Goal: Check status: Check status

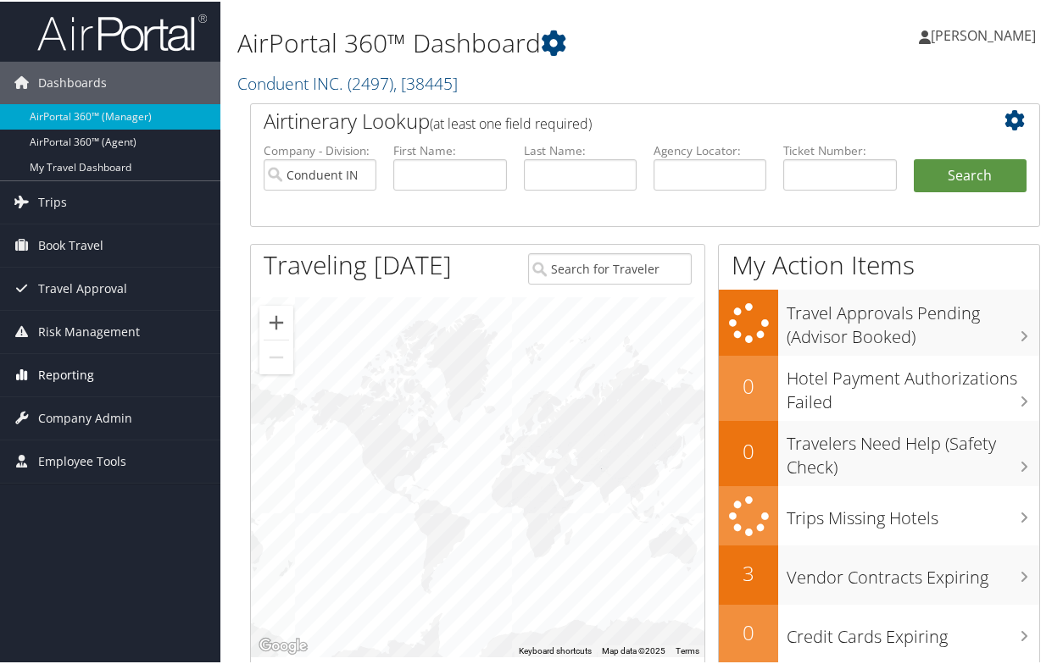
click at [61, 372] on span "Reporting" at bounding box center [66, 374] width 56 height 42
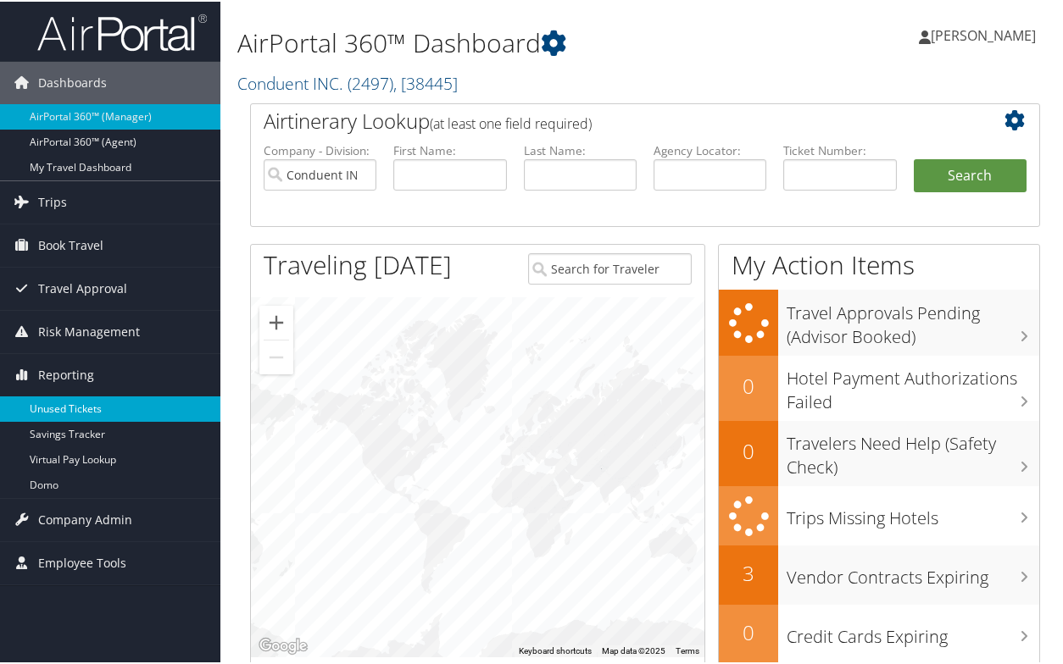
click at [97, 419] on link "Unused Tickets" at bounding box center [110, 407] width 220 height 25
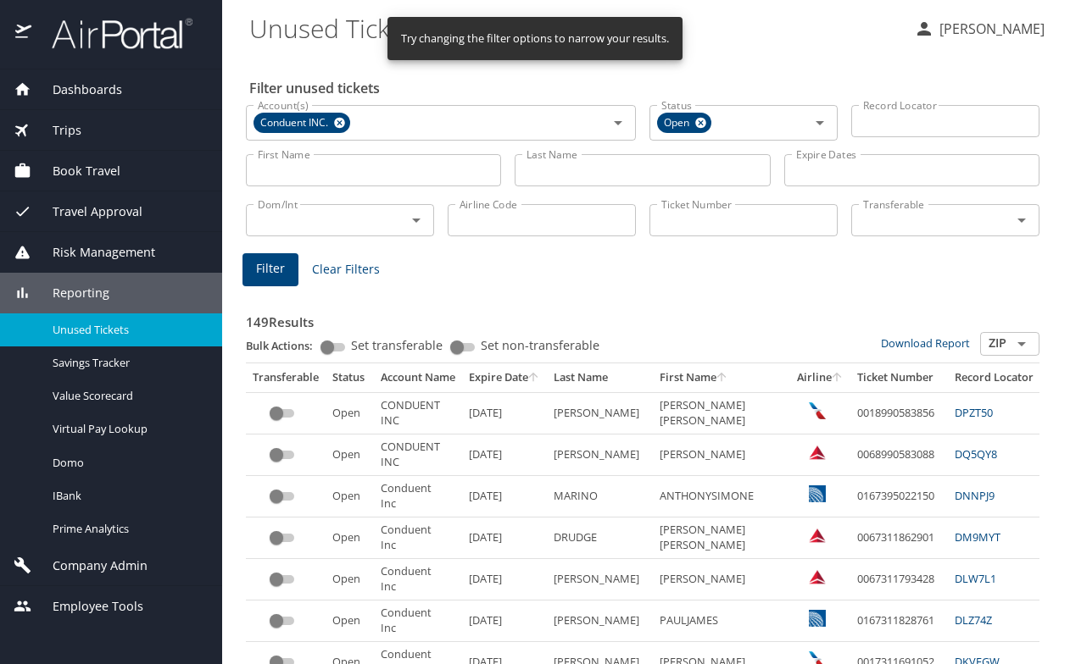
click at [562, 179] on input "Last Name" at bounding box center [641, 170] width 255 height 32
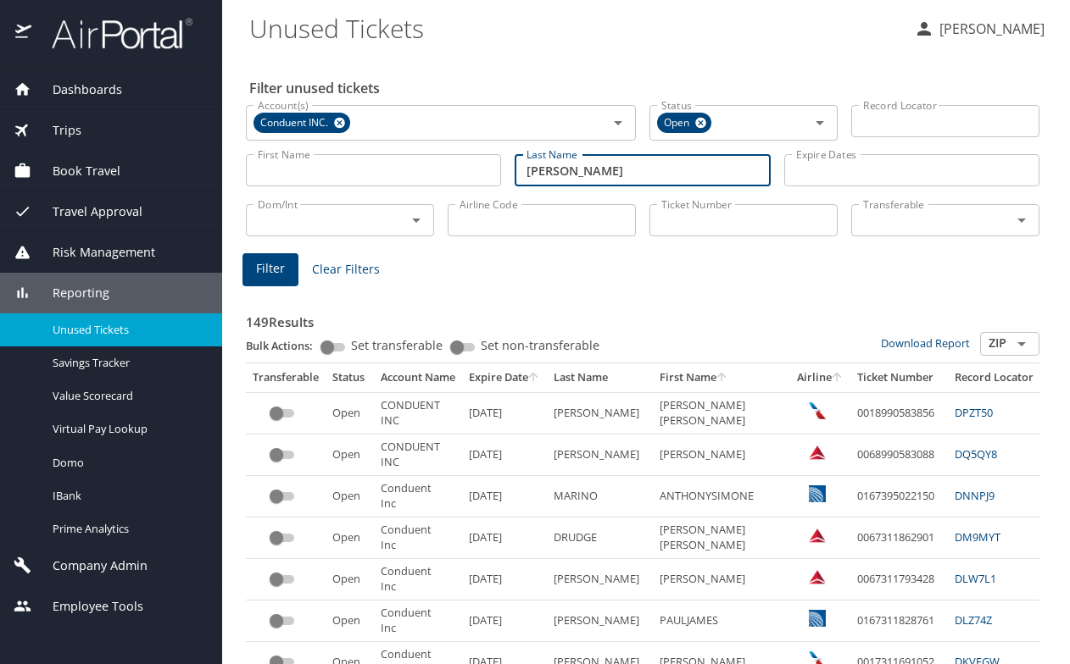
type input "redman"
click at [325, 167] on input "First Name" at bounding box center [373, 170] width 255 height 32
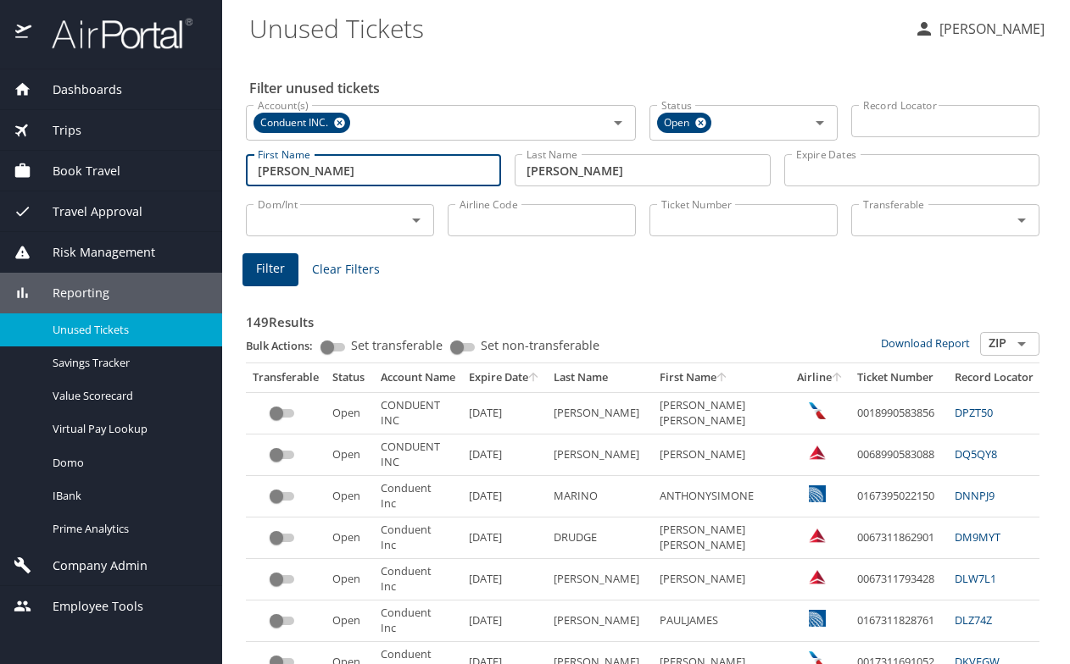
type input "erick"
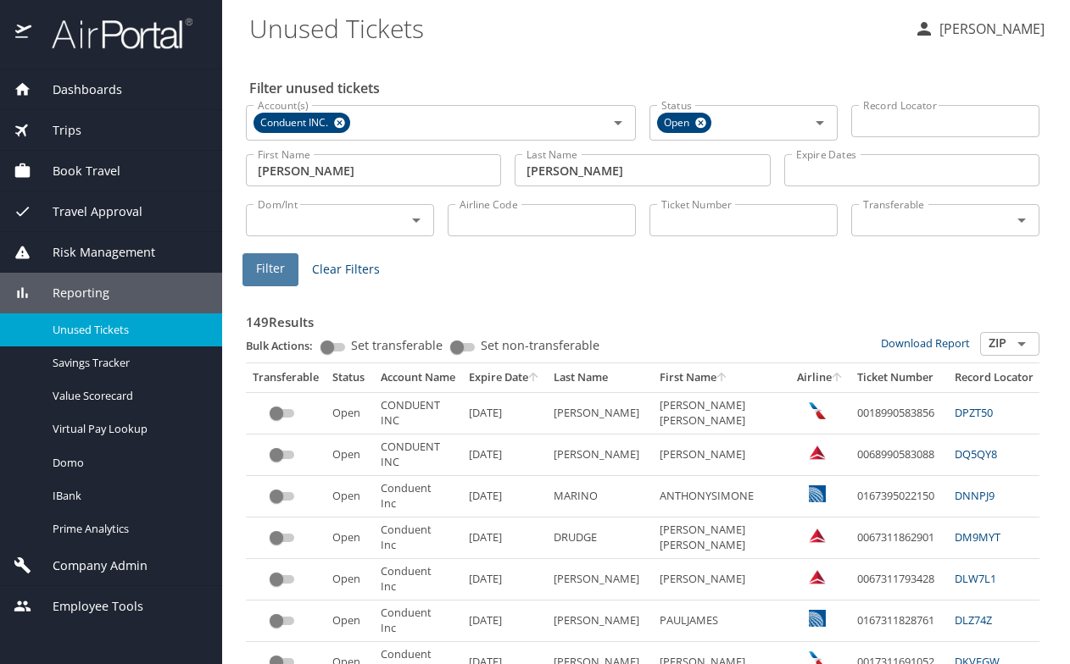
click at [263, 272] on span "Filter" at bounding box center [270, 269] width 29 height 21
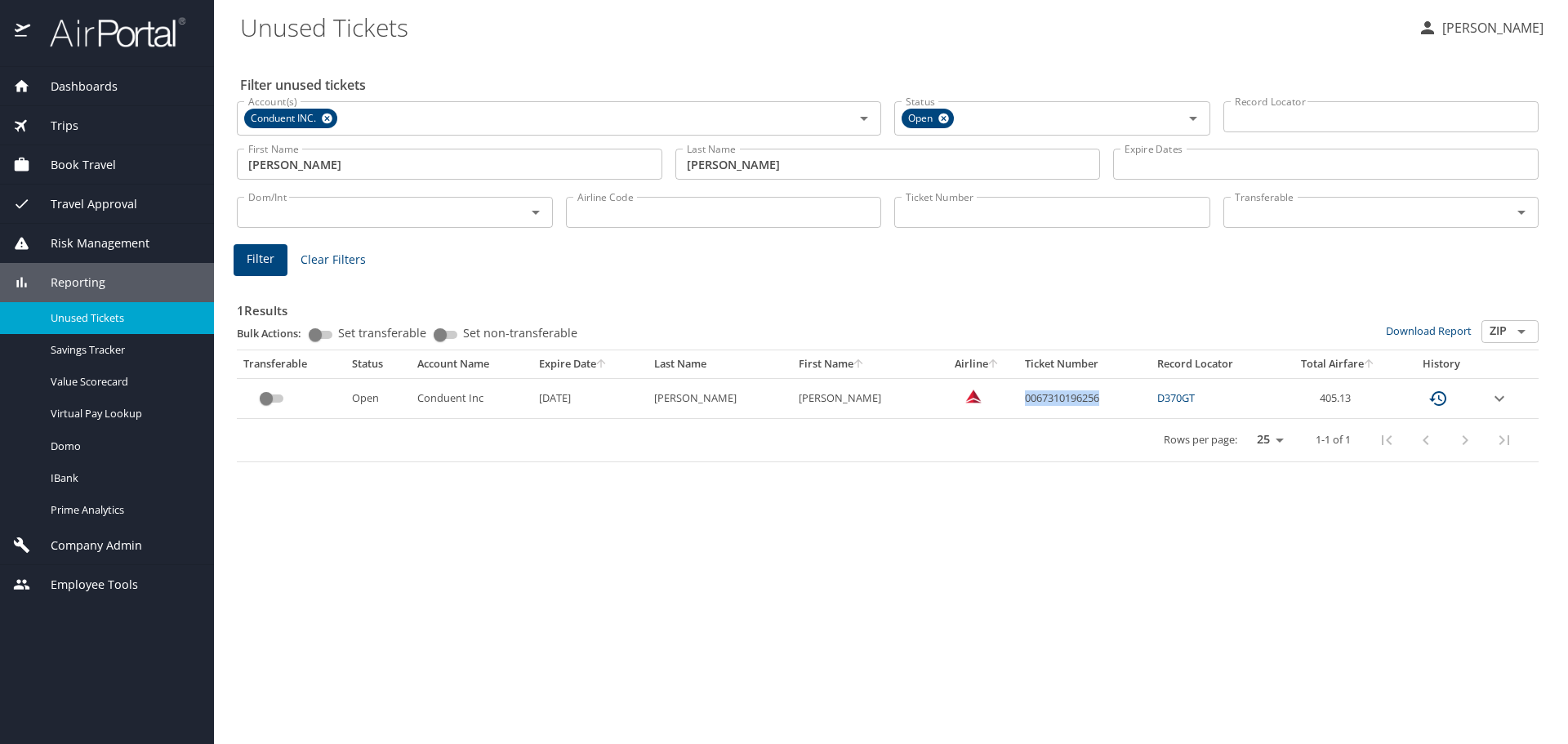
drag, startPoint x: 992, startPoint y: 393, endPoint x: 1069, endPoint y: 391, distance: 77.0
click at [1030, 391] on td "0067310196256" at bounding box center [1085, 398] width 133 height 40
copy td "0067310196256"
